Goal: Navigation & Orientation: Find specific page/section

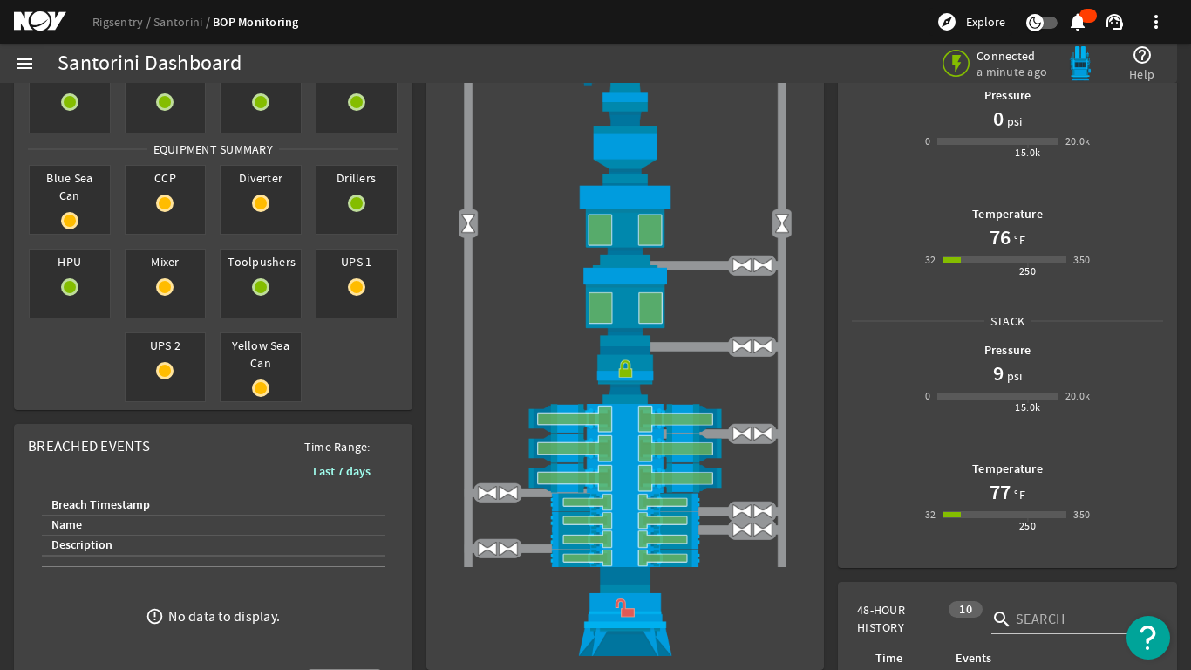
scroll to position [174, 0]
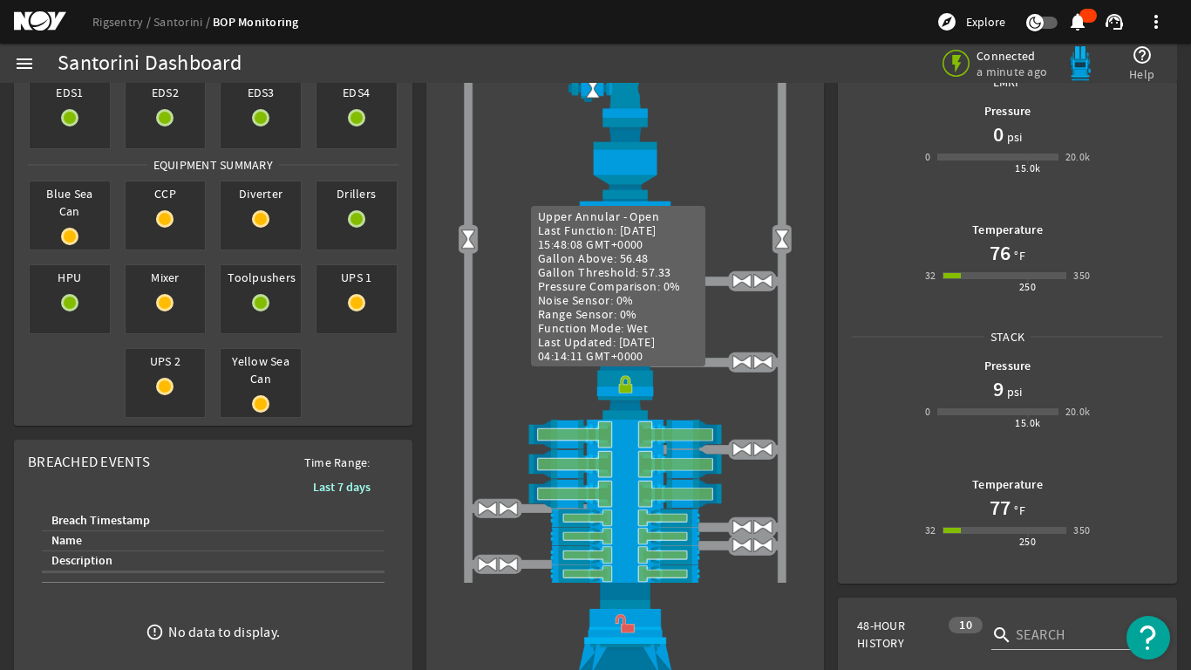
click at [28, 59] on mat-icon "menu" at bounding box center [24, 63] width 21 height 21
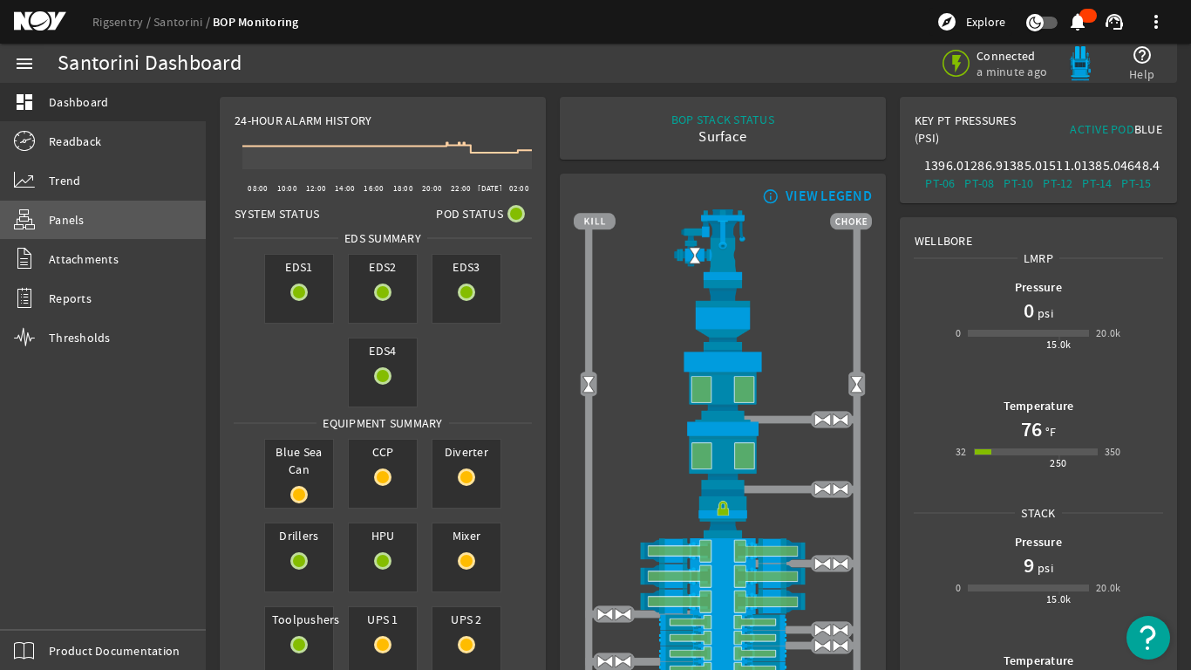
click at [64, 218] on span "Panels" at bounding box center [67, 219] width 36 height 17
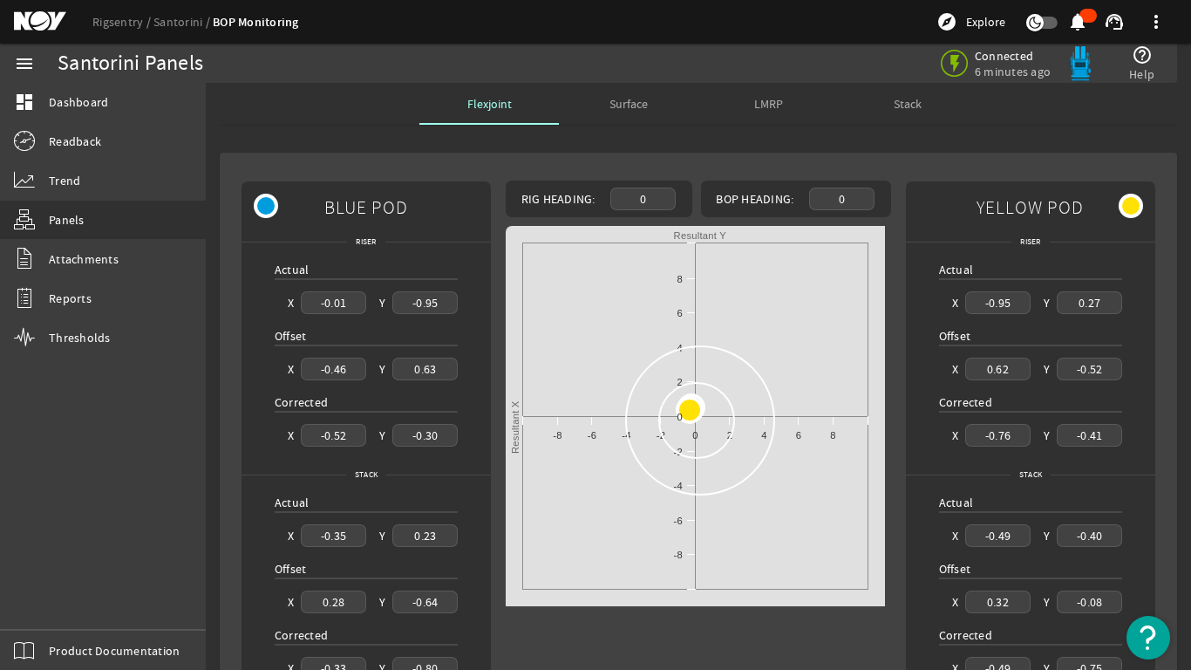
click at [756, 106] on span "LMRP" at bounding box center [768, 104] width 29 height 12
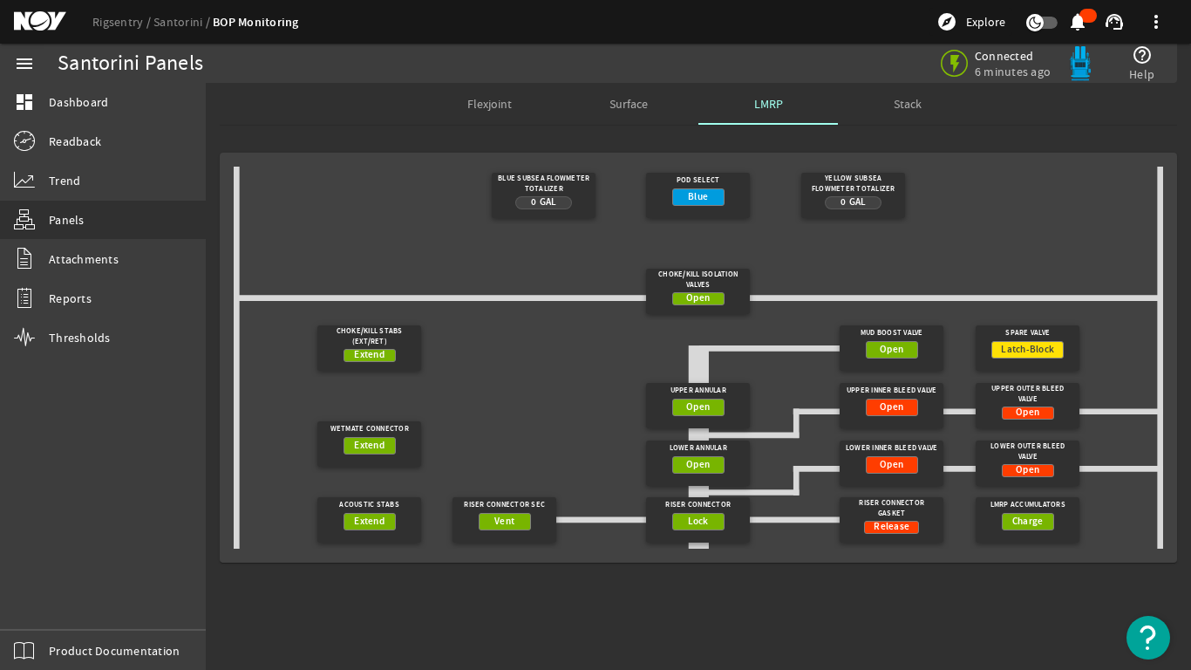
click at [917, 101] on span "Stack" at bounding box center [908, 104] width 28 height 12
